Goal: Navigation & Orientation: Find specific page/section

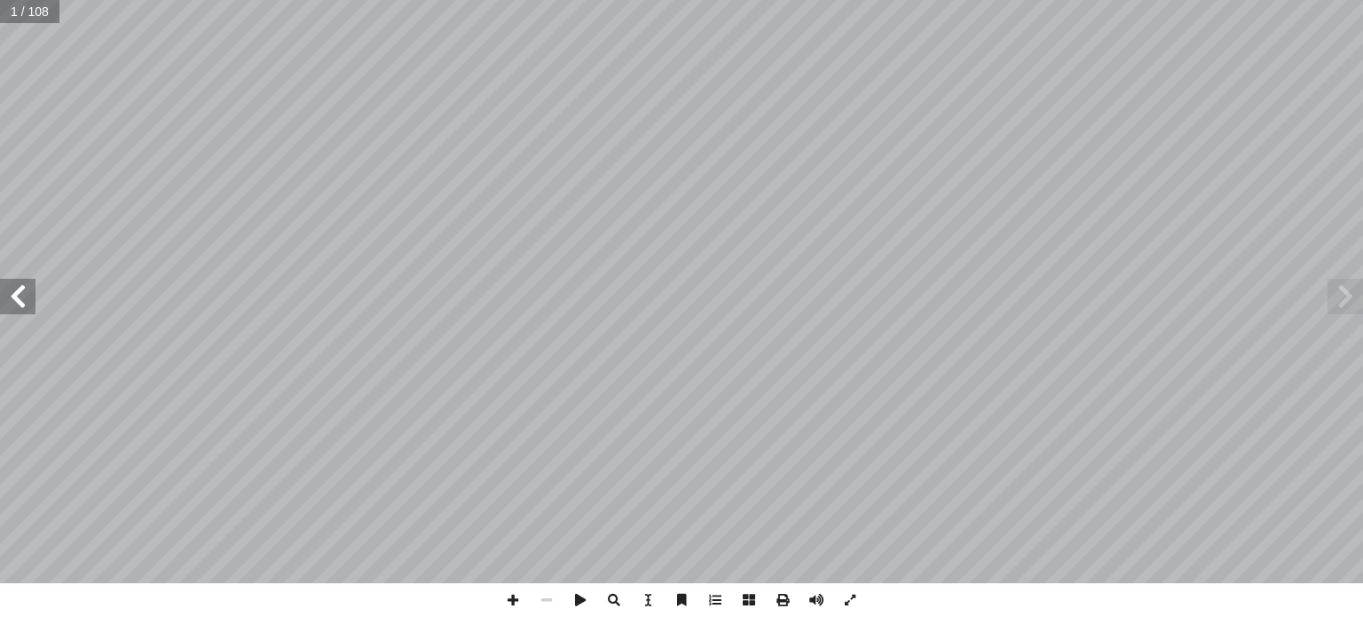
click at [19, 303] on span at bounding box center [18, 297] width 36 height 36
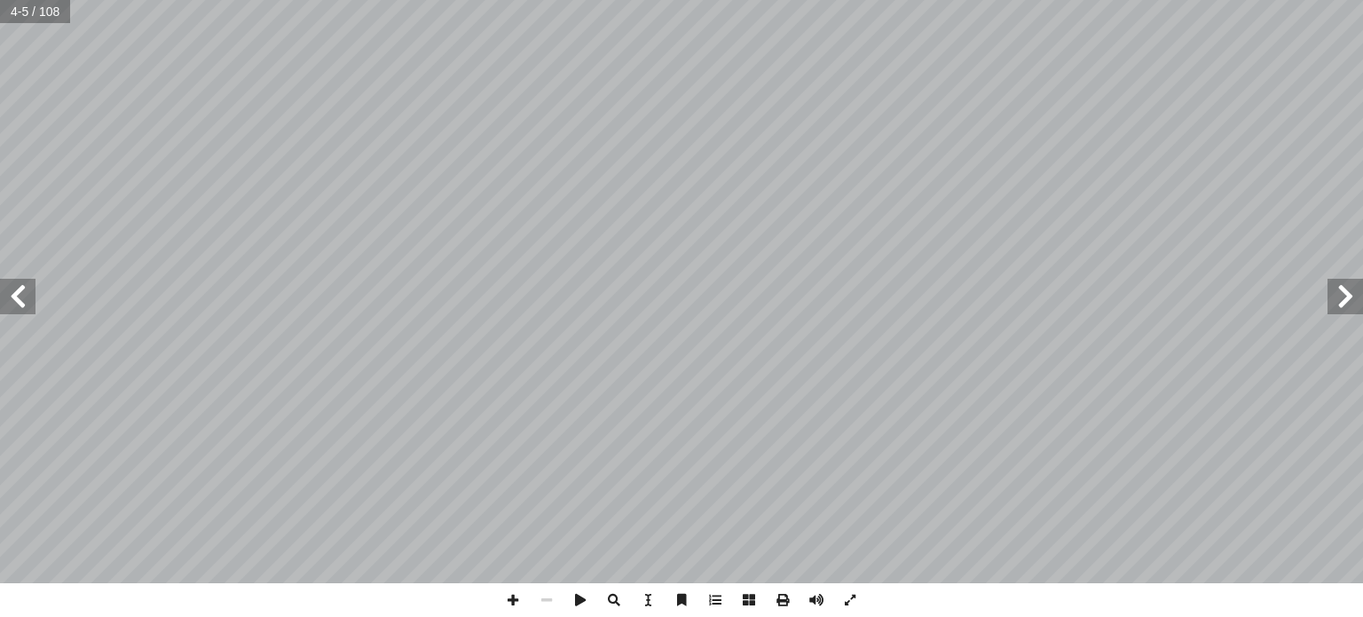
click at [19, 303] on span at bounding box center [18, 297] width 36 height 36
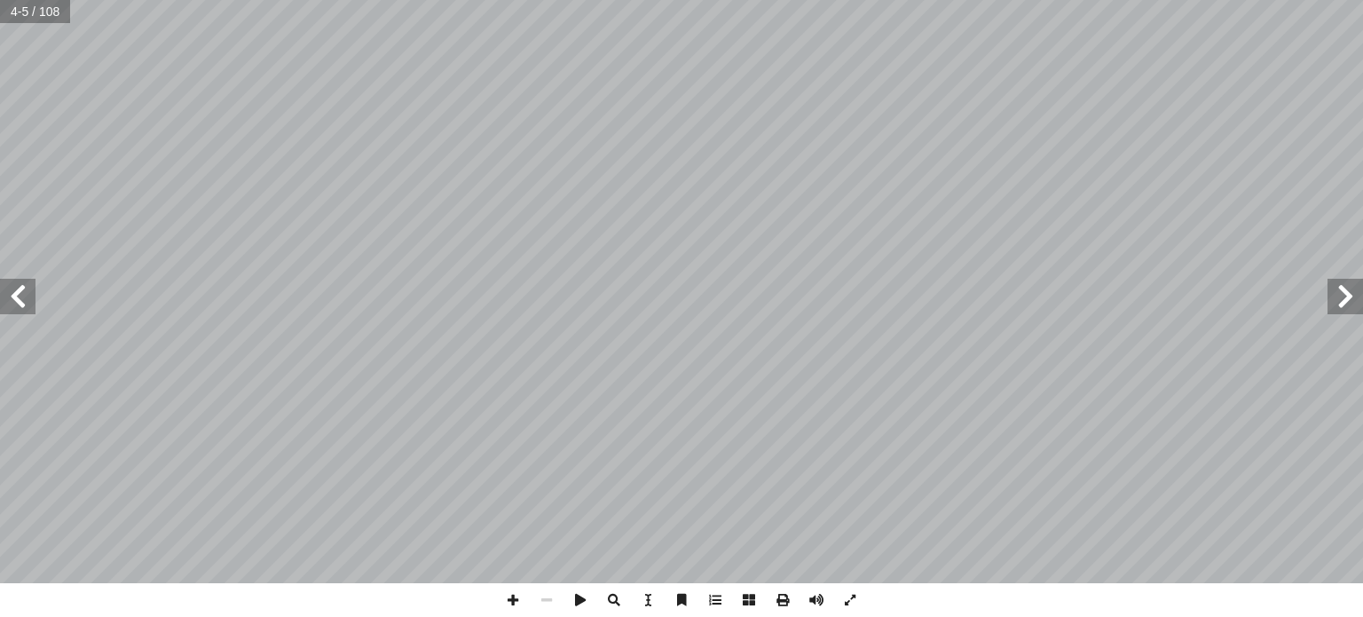
click at [19, 303] on span at bounding box center [18, 297] width 36 height 36
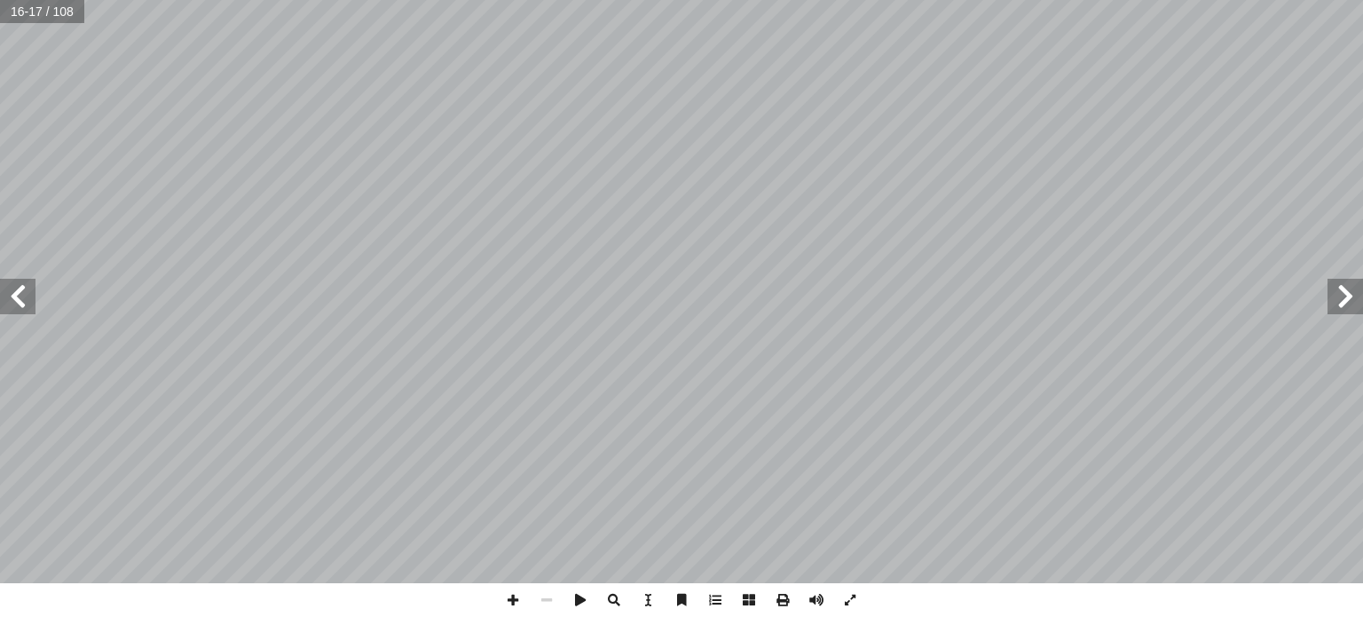
click at [19, 303] on span at bounding box center [18, 297] width 36 height 36
click at [30, 290] on span at bounding box center [18, 297] width 36 height 36
click at [32, 303] on span at bounding box center [18, 297] width 36 height 36
